Goal: Find specific page/section: Find specific page/section

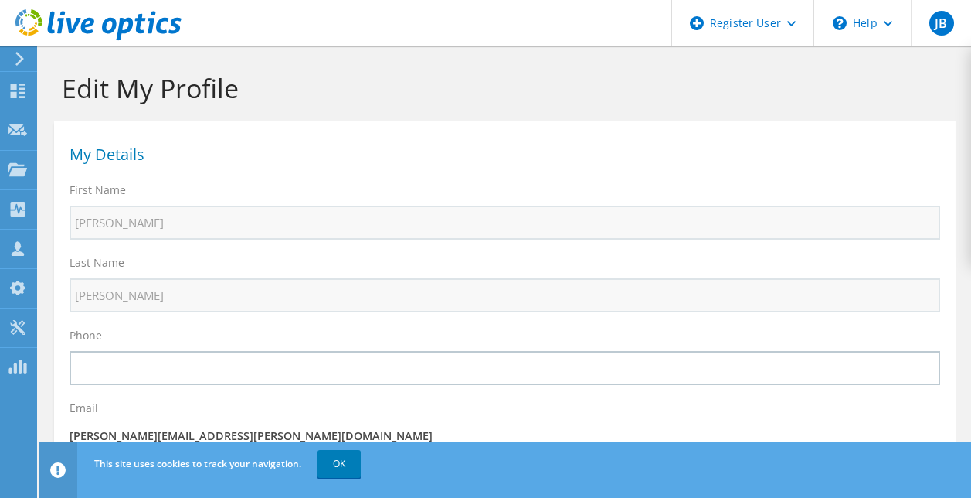
click at [17, 56] on icon at bounding box center [20, 59] width 12 height 14
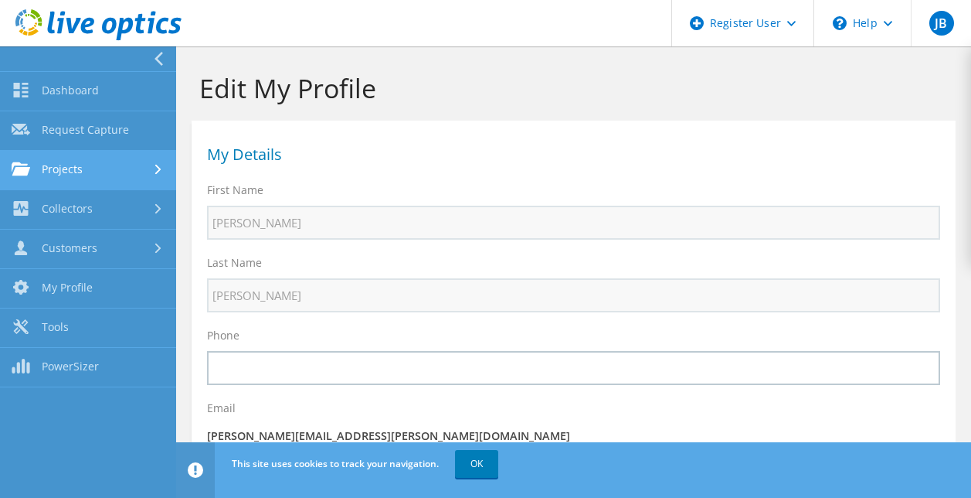
click at [91, 174] on link "Projects" at bounding box center [88, 170] width 176 height 39
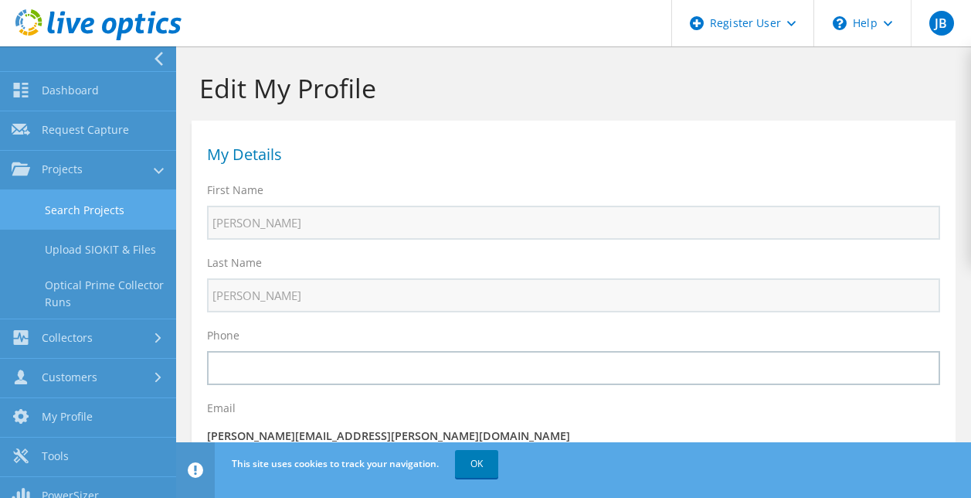
click at [87, 211] on link "Search Projects" at bounding box center [88, 209] width 176 height 39
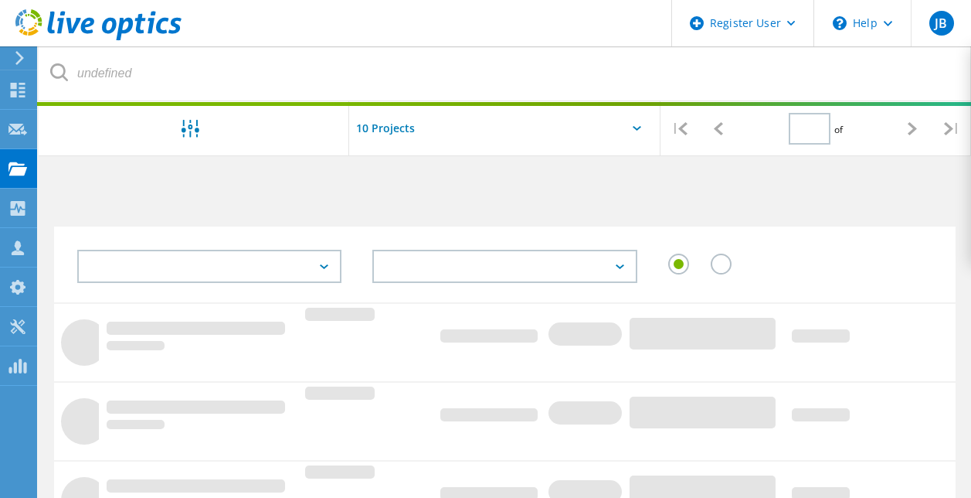
type input "1"
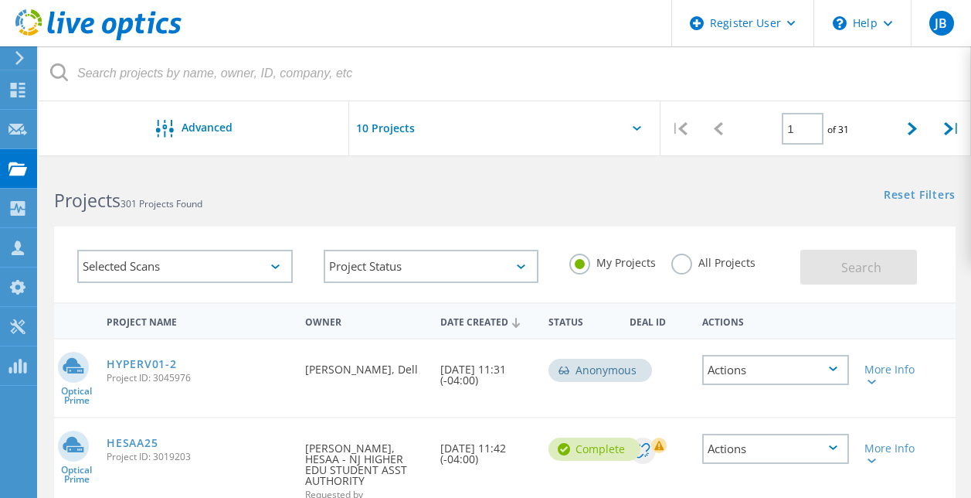
click at [684, 267] on label "All Projects" at bounding box center [713, 260] width 84 height 15
click at [0, 0] on input "All Projects" at bounding box center [0, 0] width 0 height 0
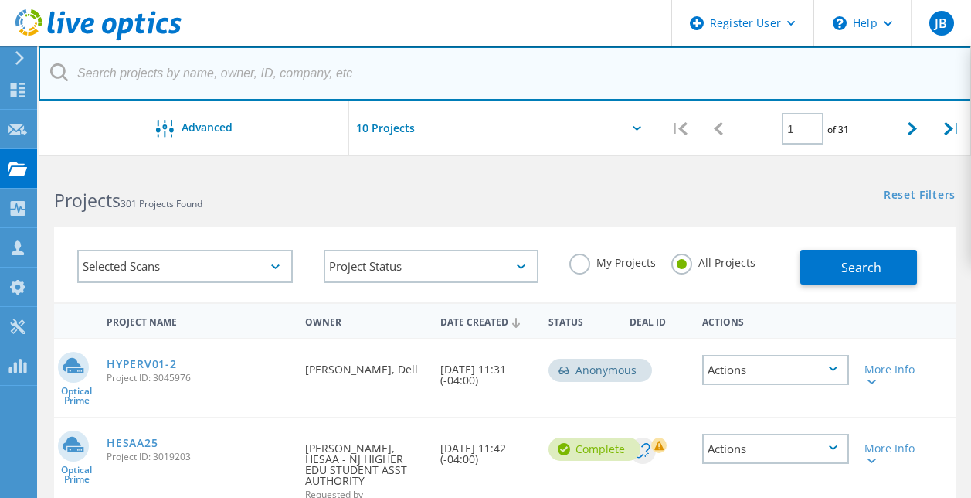
click at [297, 70] on input "text" at bounding box center [505, 73] width 933 height 54
type input "dover"
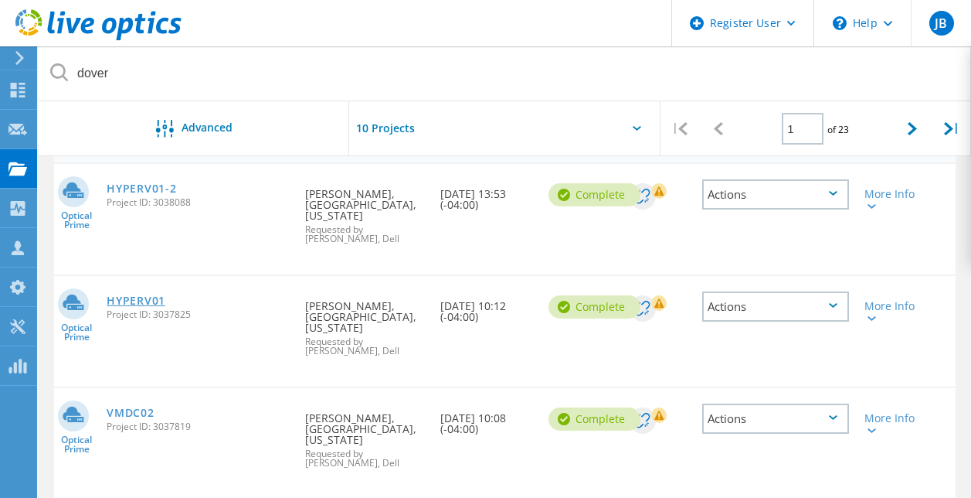
scroll to position [175, 0]
click at [139, 189] on link "HYPERV01-2" at bounding box center [142, 189] width 70 height 11
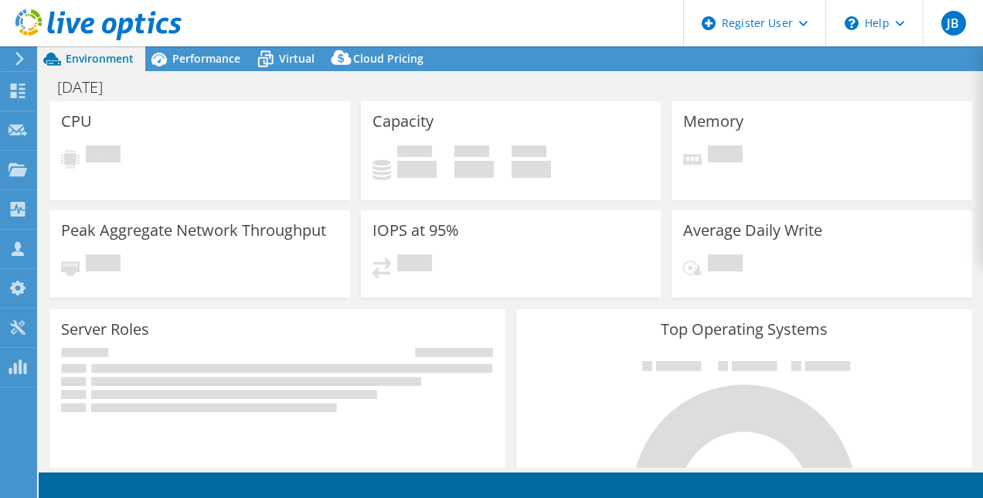
select select "USD"
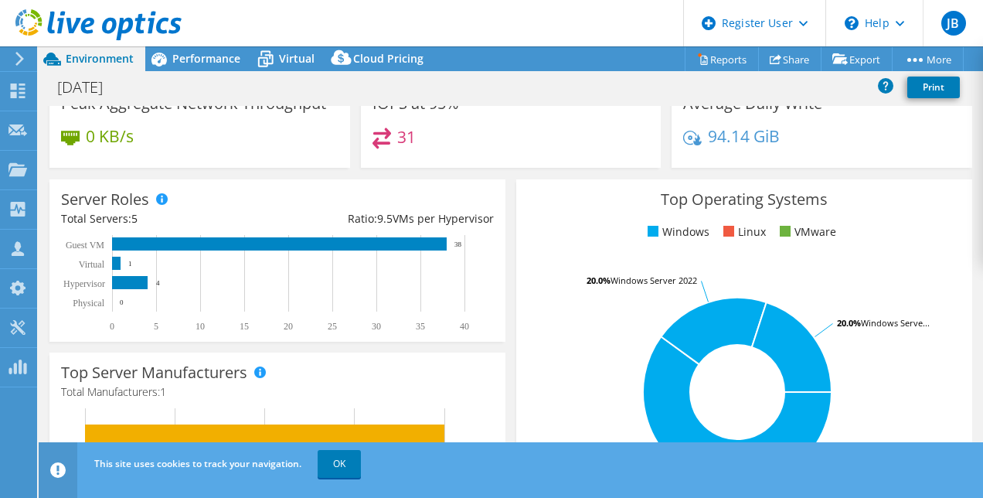
scroll to position [176, 0]
click at [201, 61] on span "Performance" at bounding box center [206, 58] width 68 height 15
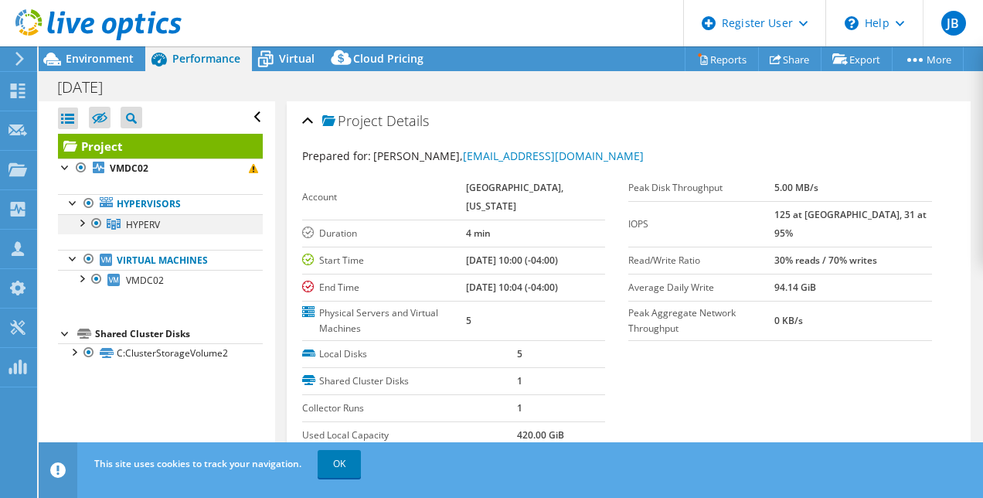
click at [80, 226] on div at bounding box center [80, 221] width 15 height 15
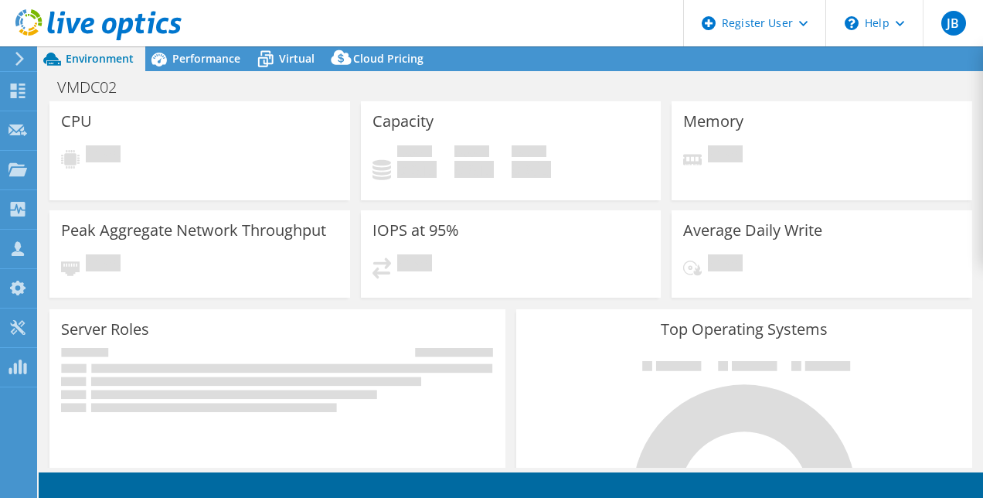
select select "USD"
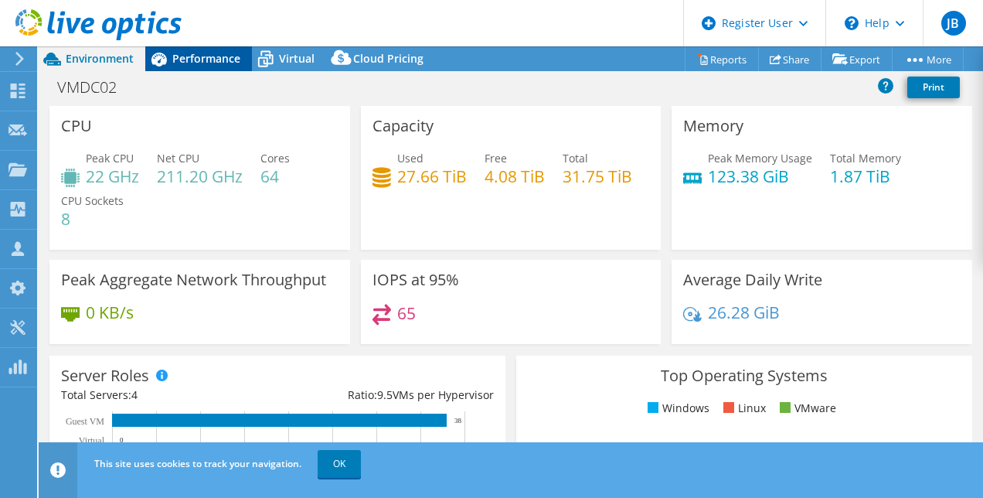
click at [192, 49] on div "Performance" at bounding box center [198, 58] width 107 height 25
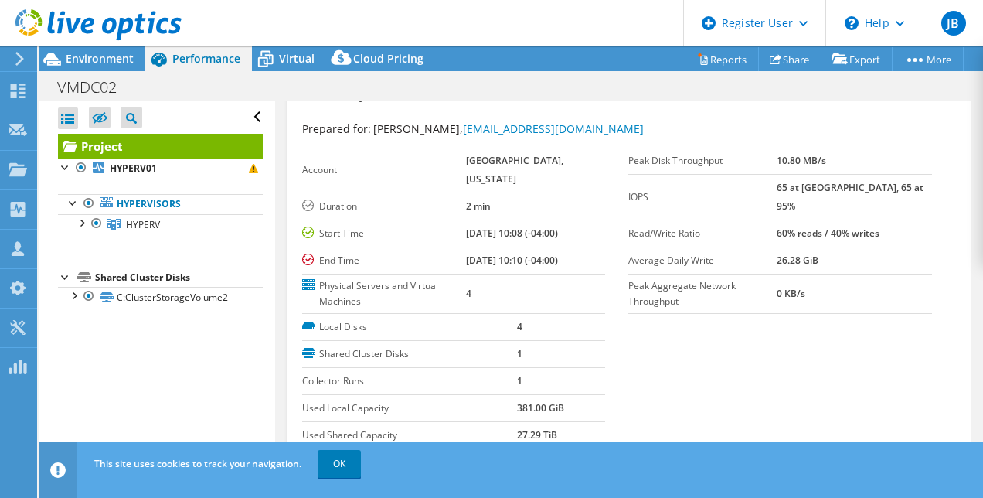
scroll to position [22, 0]
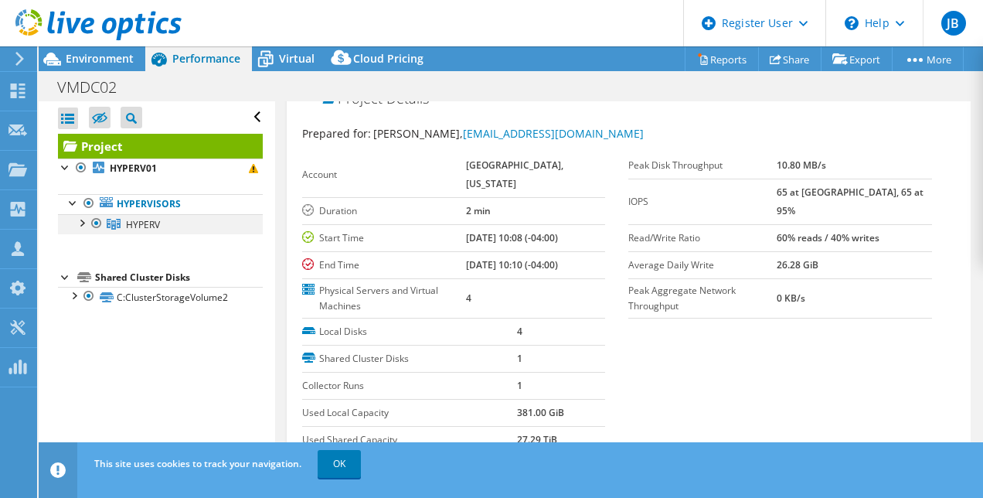
click at [83, 226] on div at bounding box center [80, 221] width 15 height 15
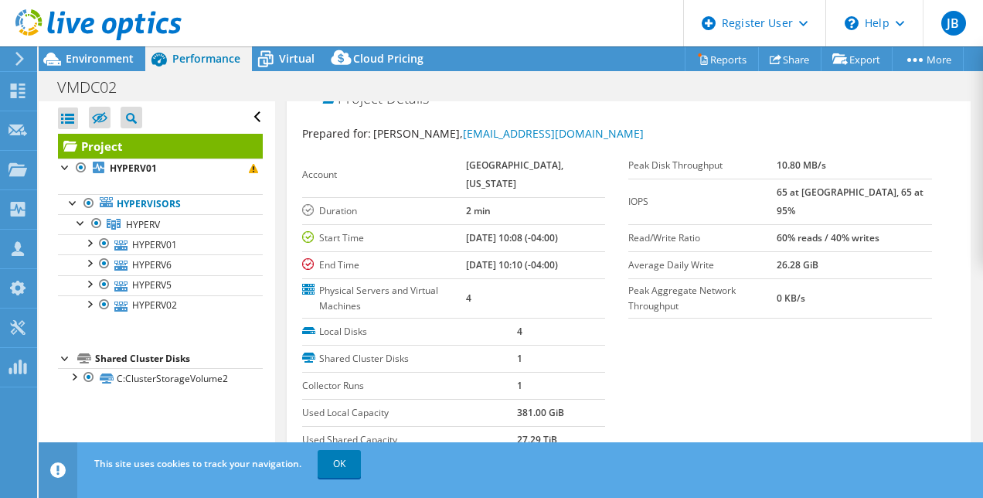
scroll to position [0, 0]
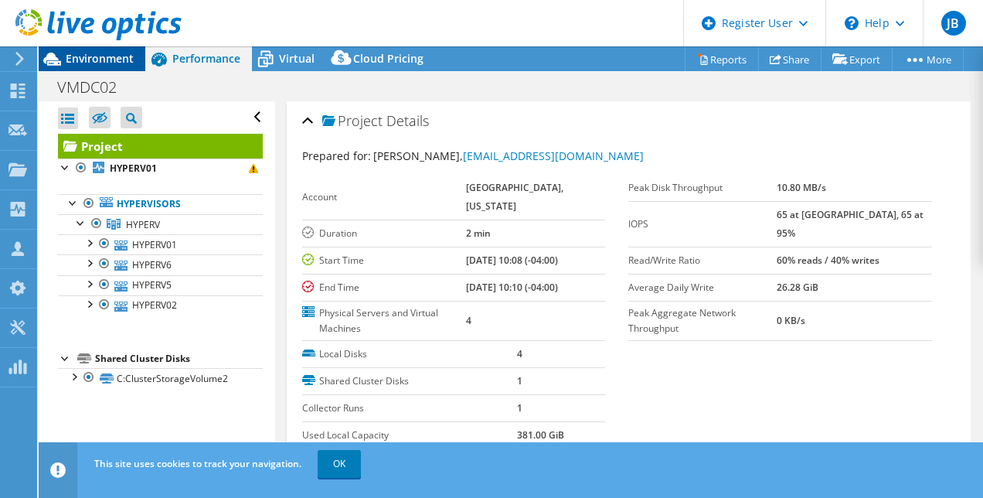
click at [113, 63] on span "Environment" at bounding box center [100, 58] width 68 height 15
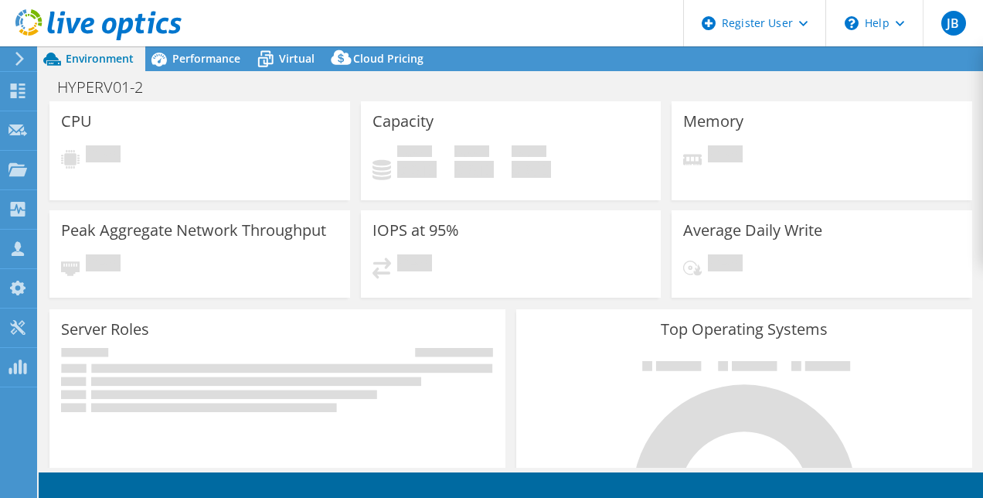
select select "USD"
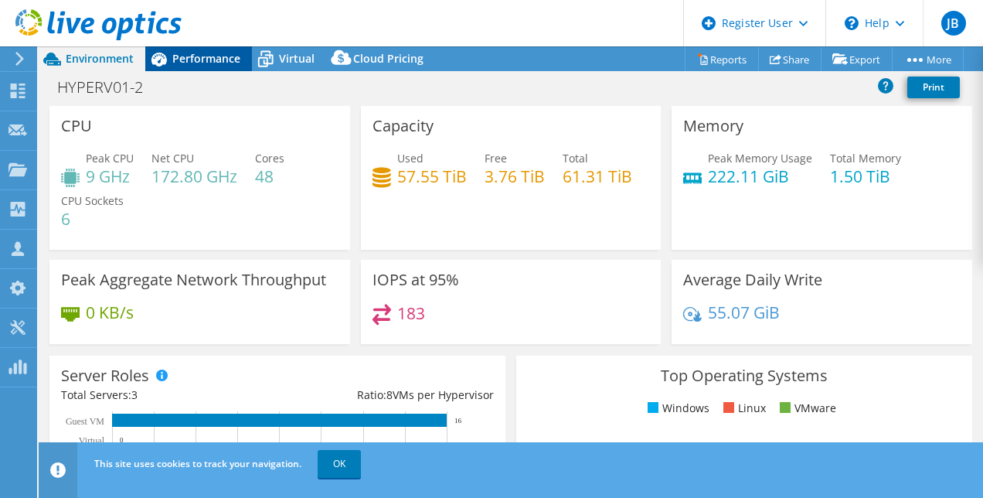
click at [185, 64] on span "Performance" at bounding box center [206, 58] width 68 height 15
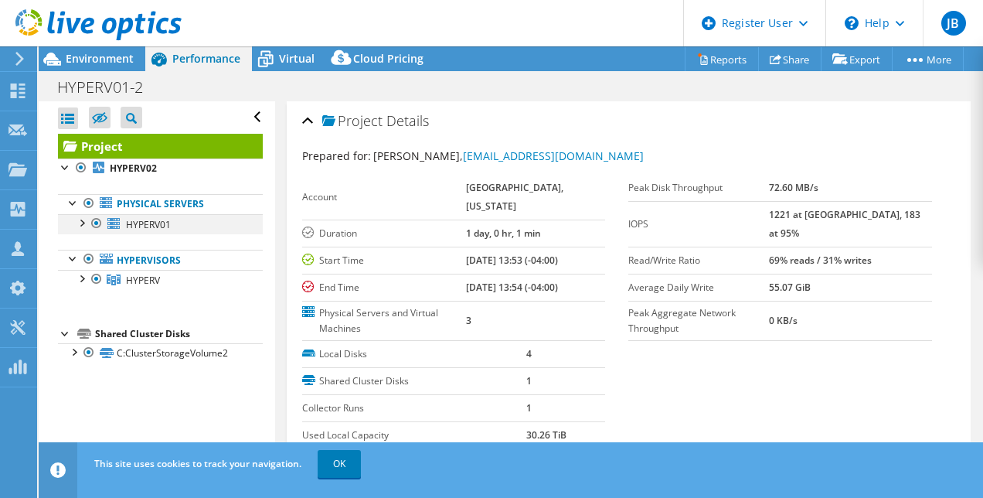
click at [81, 226] on div at bounding box center [80, 221] width 15 height 15
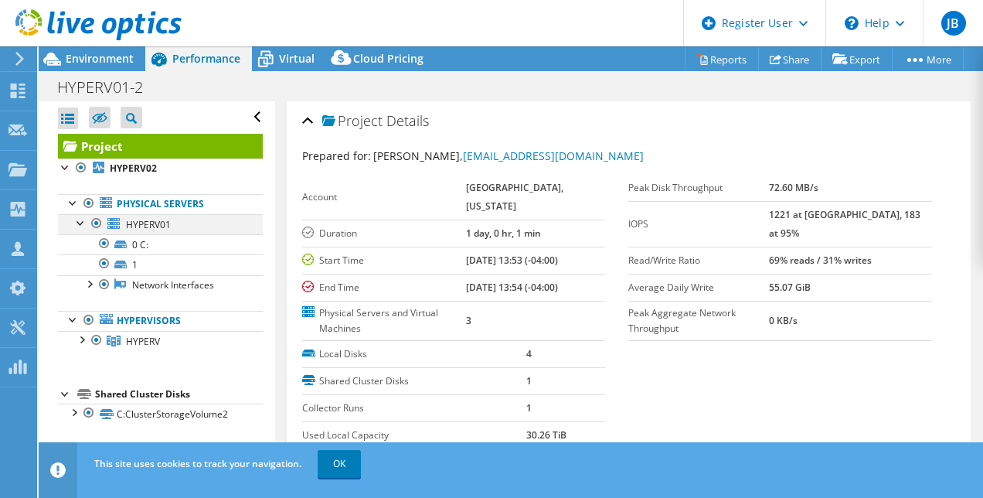
click at [81, 226] on div at bounding box center [80, 221] width 15 height 15
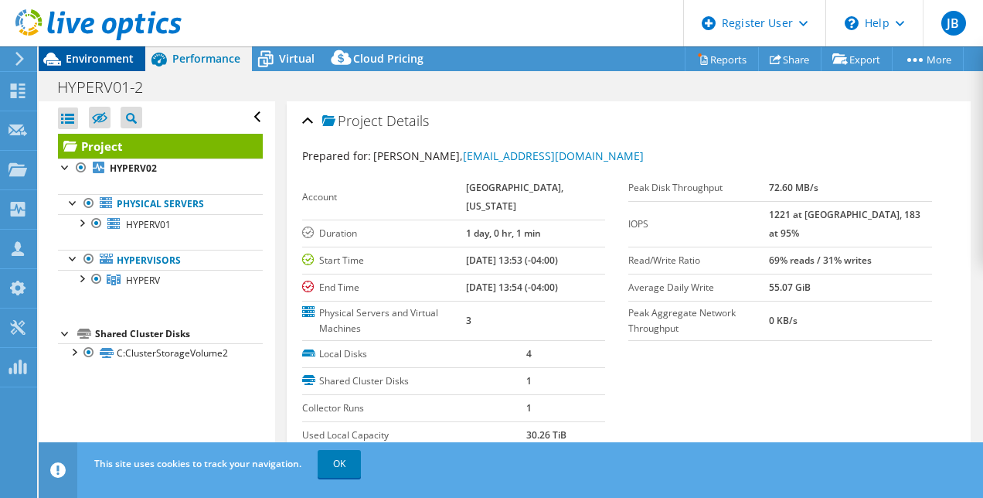
click at [110, 53] on span "Environment" at bounding box center [100, 58] width 68 height 15
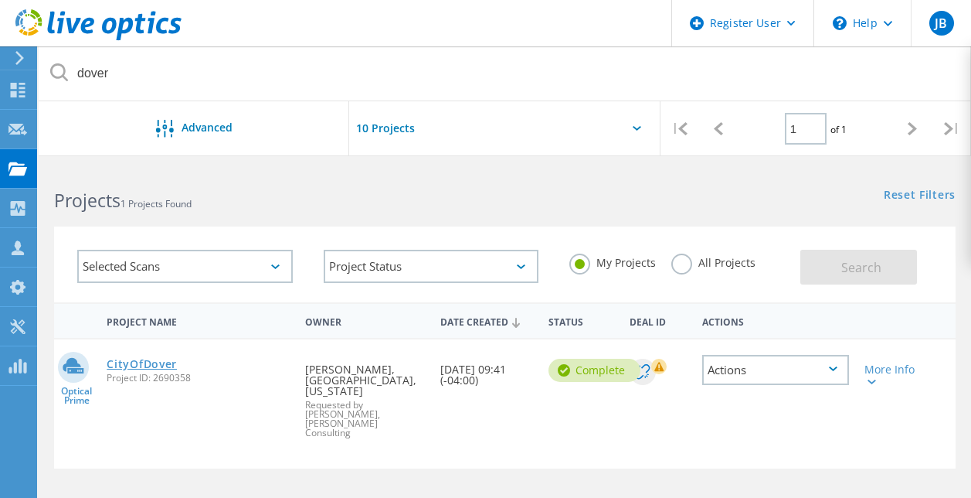
click at [155, 365] on link "CityOfDover" at bounding box center [142, 363] width 70 height 11
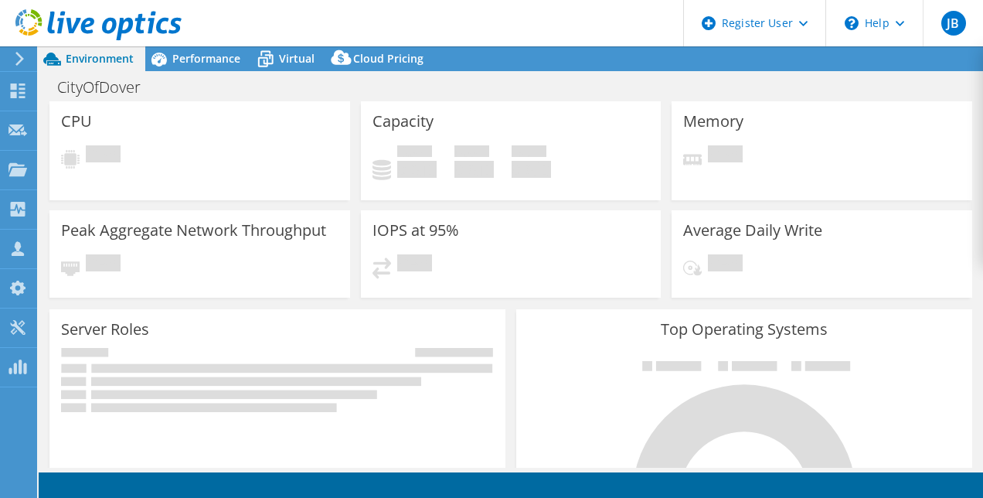
select select "USEast"
select select "USD"
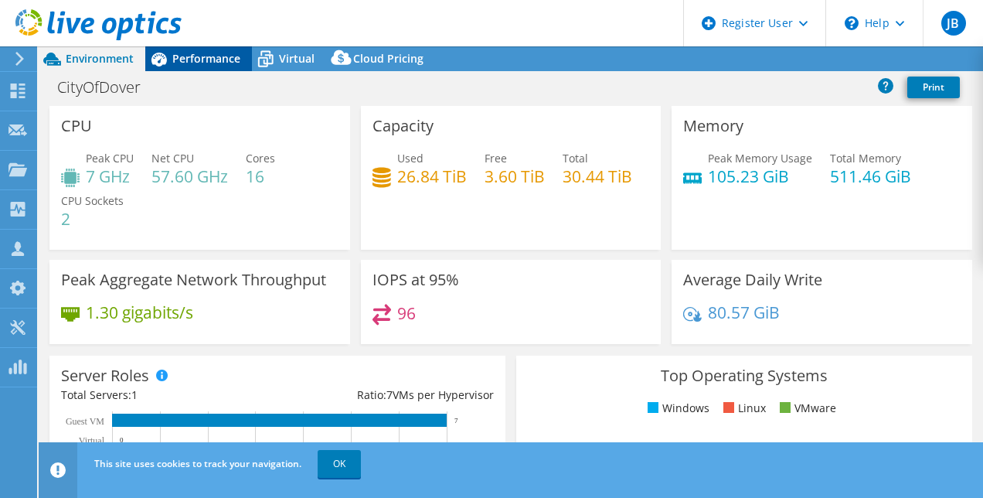
click at [169, 53] on icon at bounding box center [158, 59] width 27 height 27
